Goal: Task Accomplishment & Management: Use online tool/utility

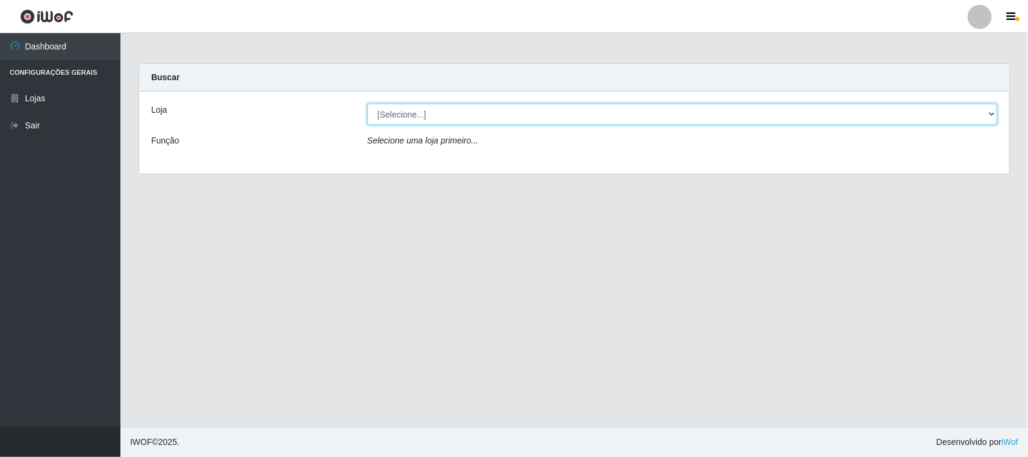
click at [475, 107] on select "[Selecione...] Rede Compras Supermercados - LOJA 1" at bounding box center [682, 114] width 630 height 21
select select "158"
click at [367, 104] on select "[Selecione...] Rede Compras Supermercados - LOJA 1" at bounding box center [682, 114] width 630 height 21
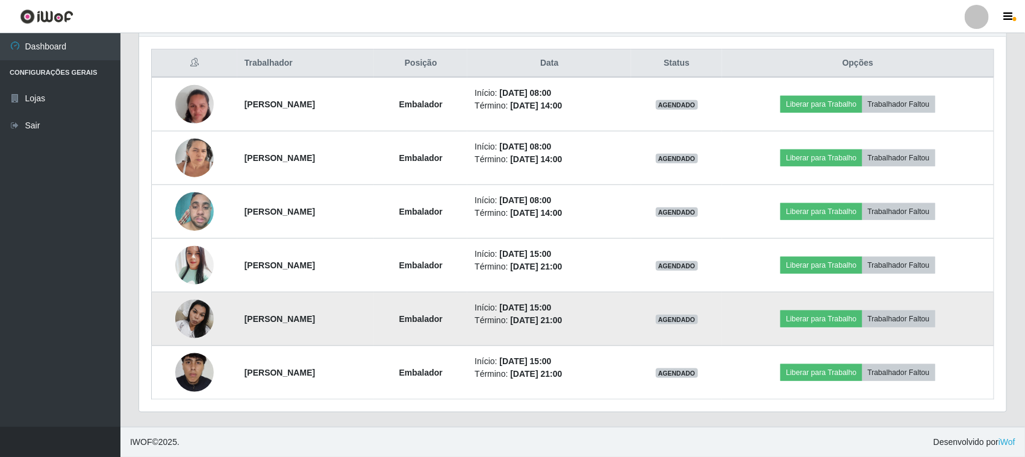
scroll to position [377, 0]
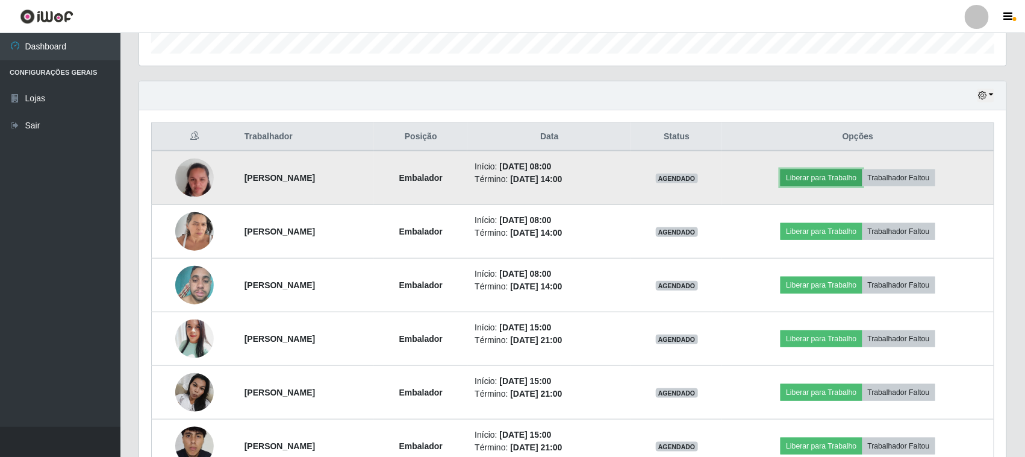
click at [849, 179] on button "Liberar para Trabalho" at bounding box center [821, 177] width 81 height 17
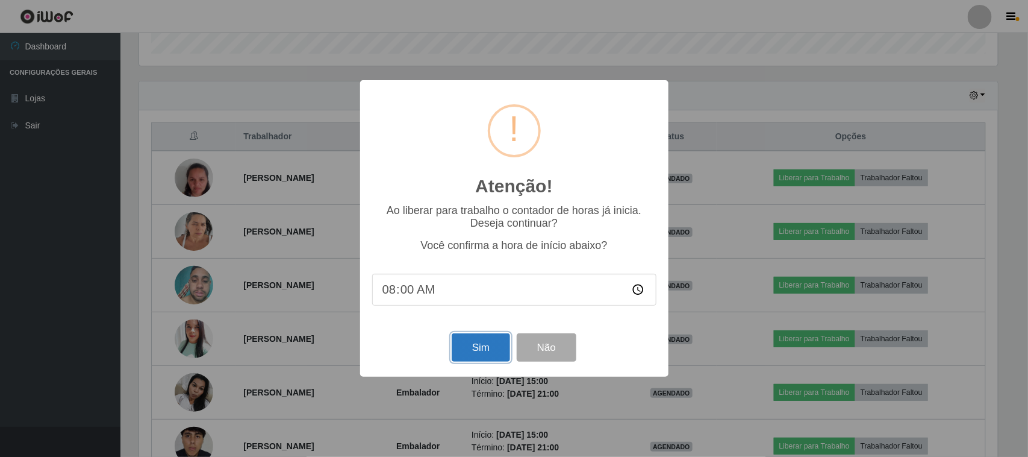
click at [485, 350] on button "Sim" at bounding box center [481, 347] width 58 height 28
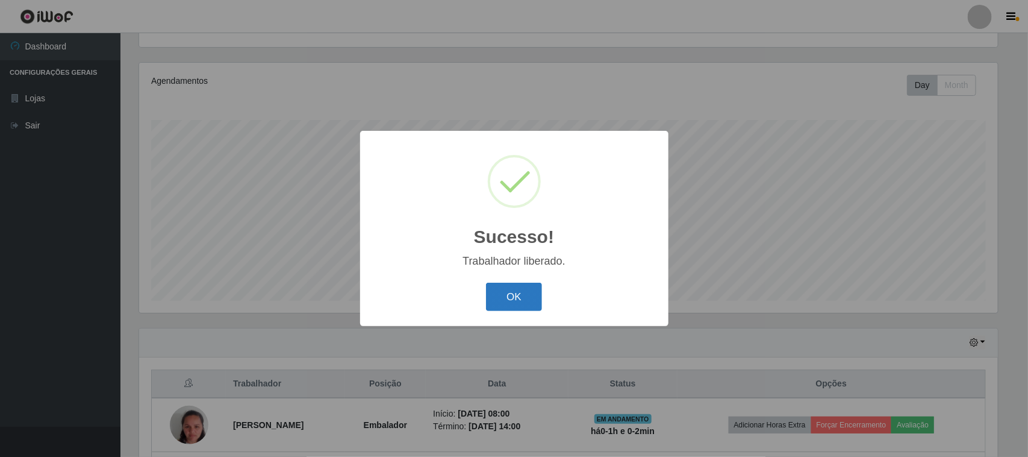
click at [506, 287] on button "OK" at bounding box center [514, 296] width 56 height 28
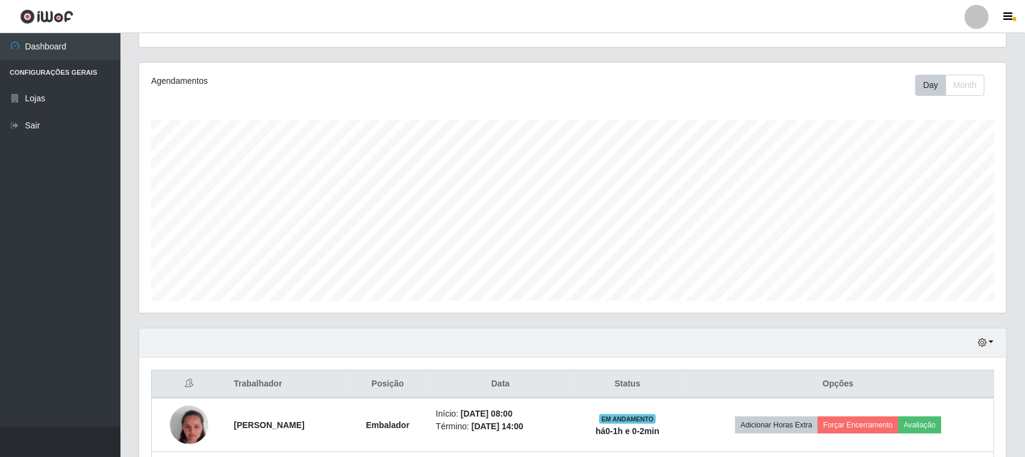
scroll to position [281, 0]
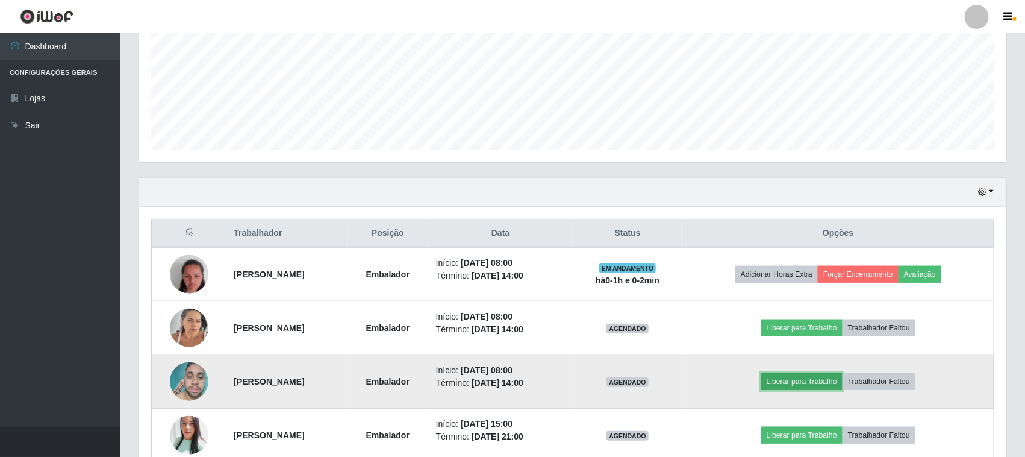
click at [800, 383] on button "Liberar para Trabalho" at bounding box center [801, 381] width 81 height 17
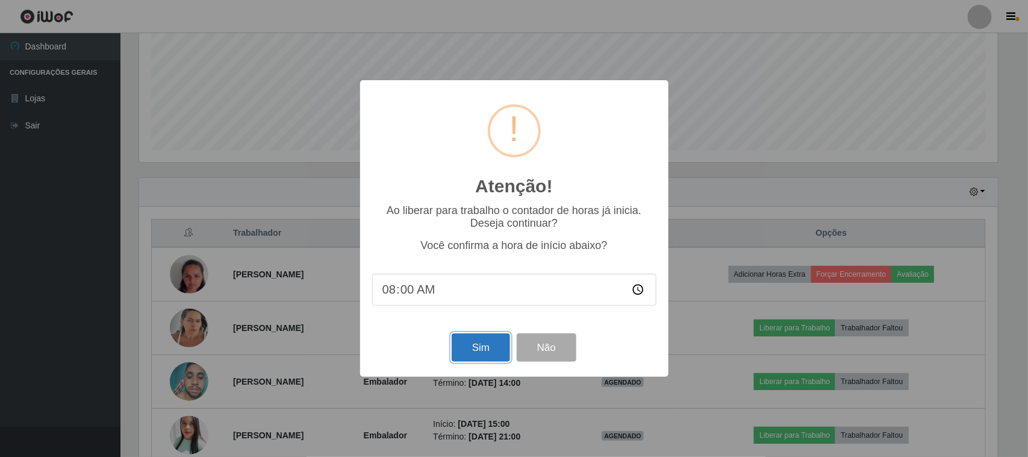
click at [475, 345] on button "Sim" at bounding box center [481, 347] width 58 height 28
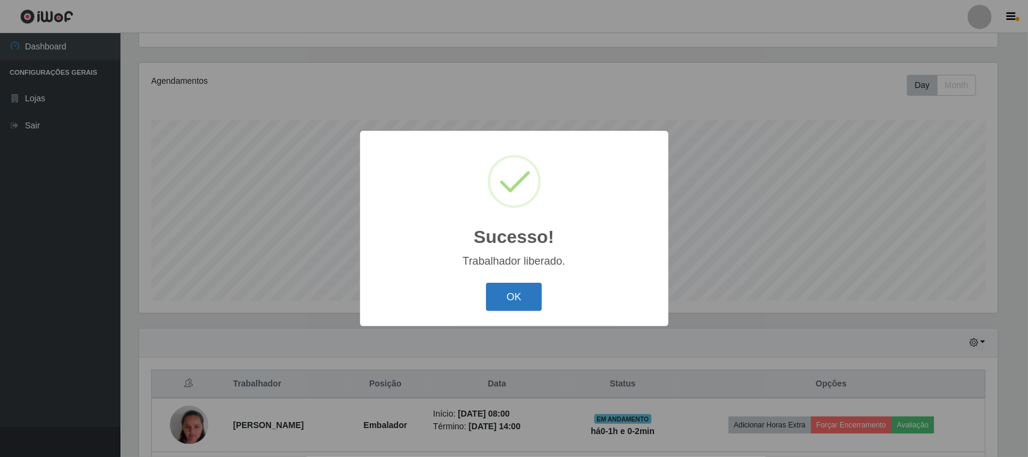
click at [510, 301] on button "OK" at bounding box center [514, 296] width 56 height 28
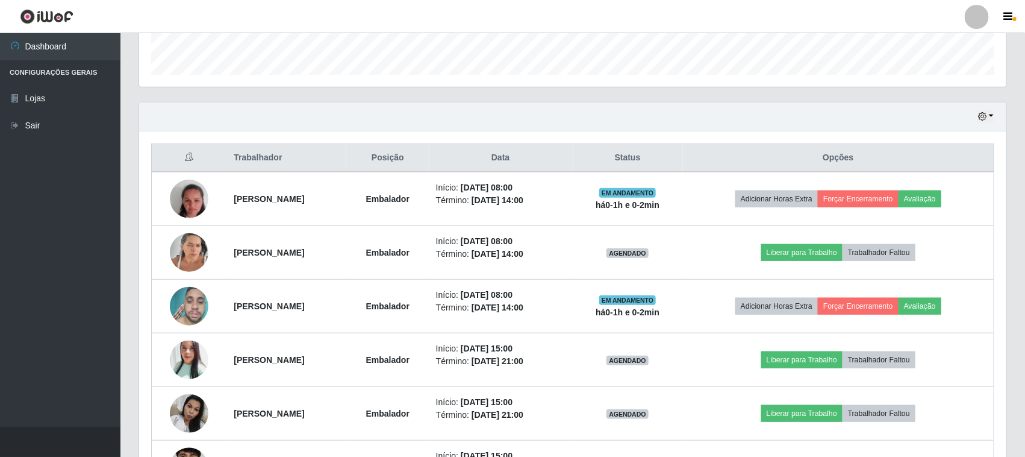
scroll to position [431, 0]
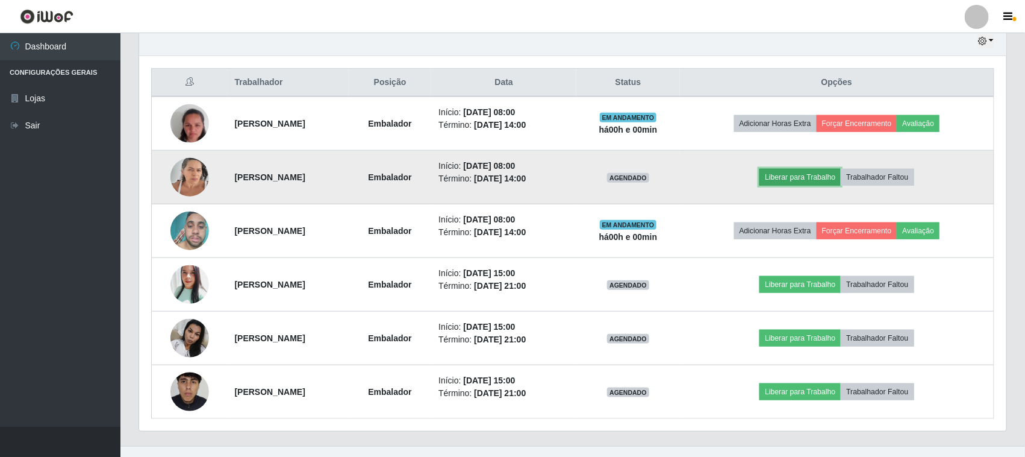
click at [833, 176] on button "Liberar para Trabalho" at bounding box center [799, 177] width 81 height 17
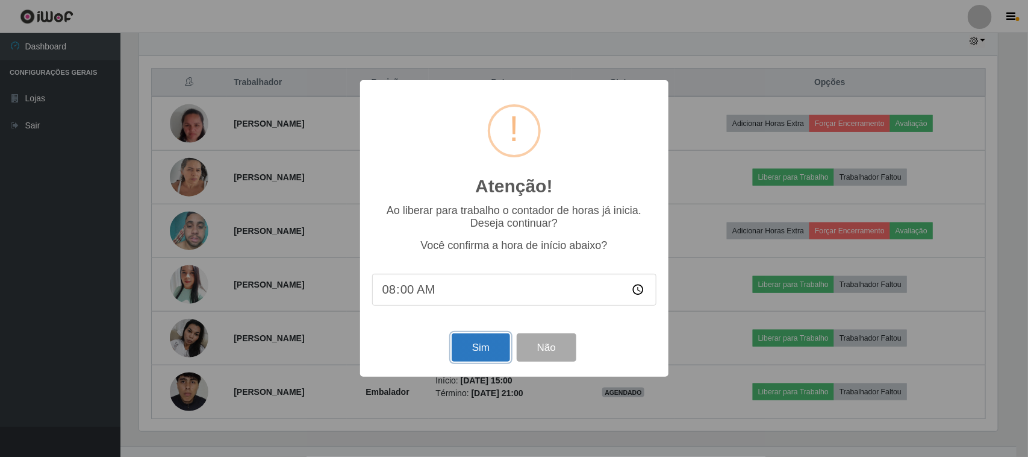
click at [482, 352] on button "Sim" at bounding box center [481, 347] width 58 height 28
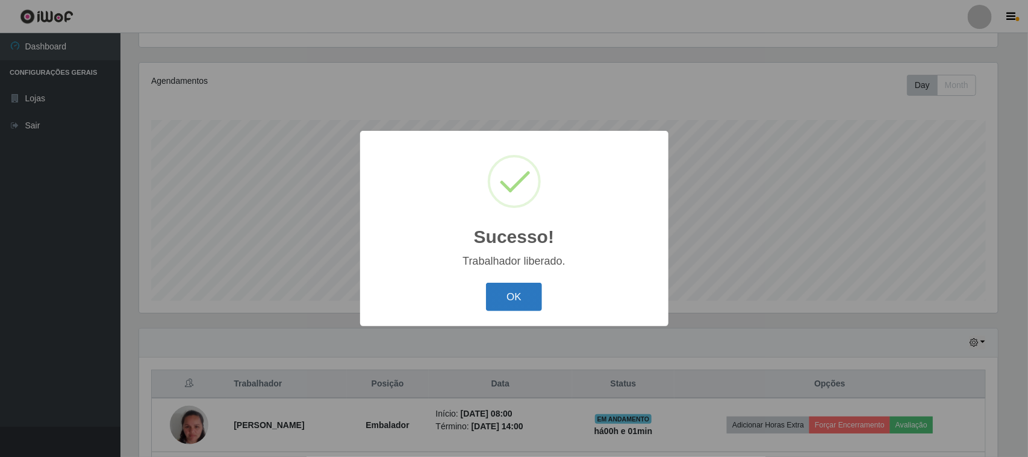
click at [525, 296] on button "OK" at bounding box center [514, 296] width 56 height 28
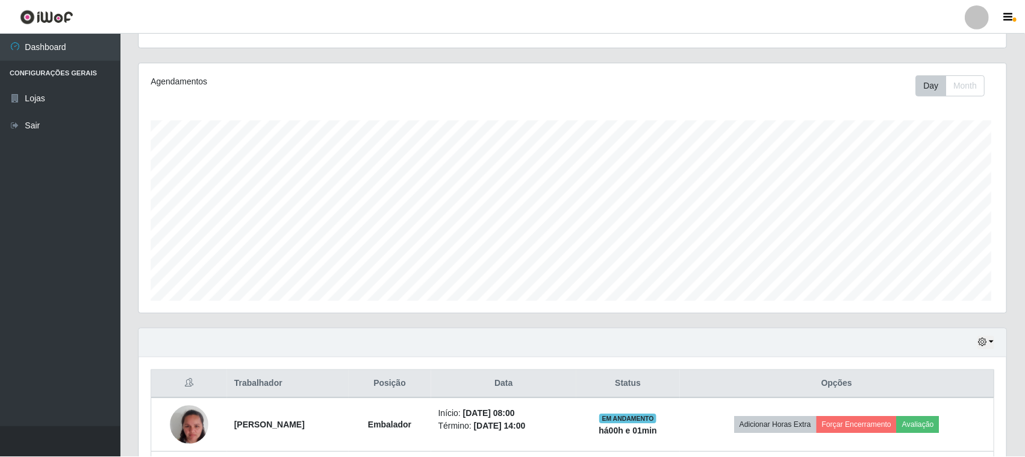
scroll to position [251, 867]
